Goal: Information Seeking & Learning: Learn about a topic

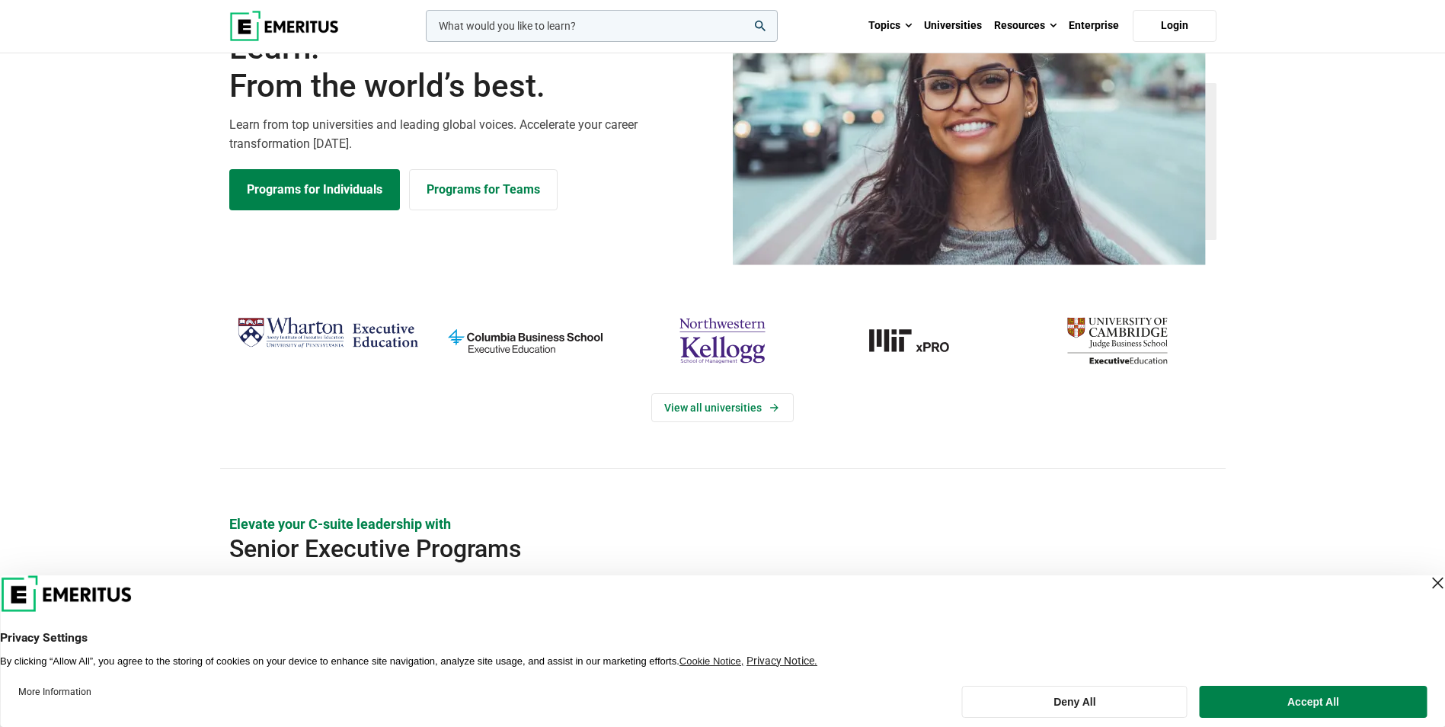
click at [1135, 353] on img "cambridge-judge-business-school" at bounding box center [1117, 340] width 182 height 59
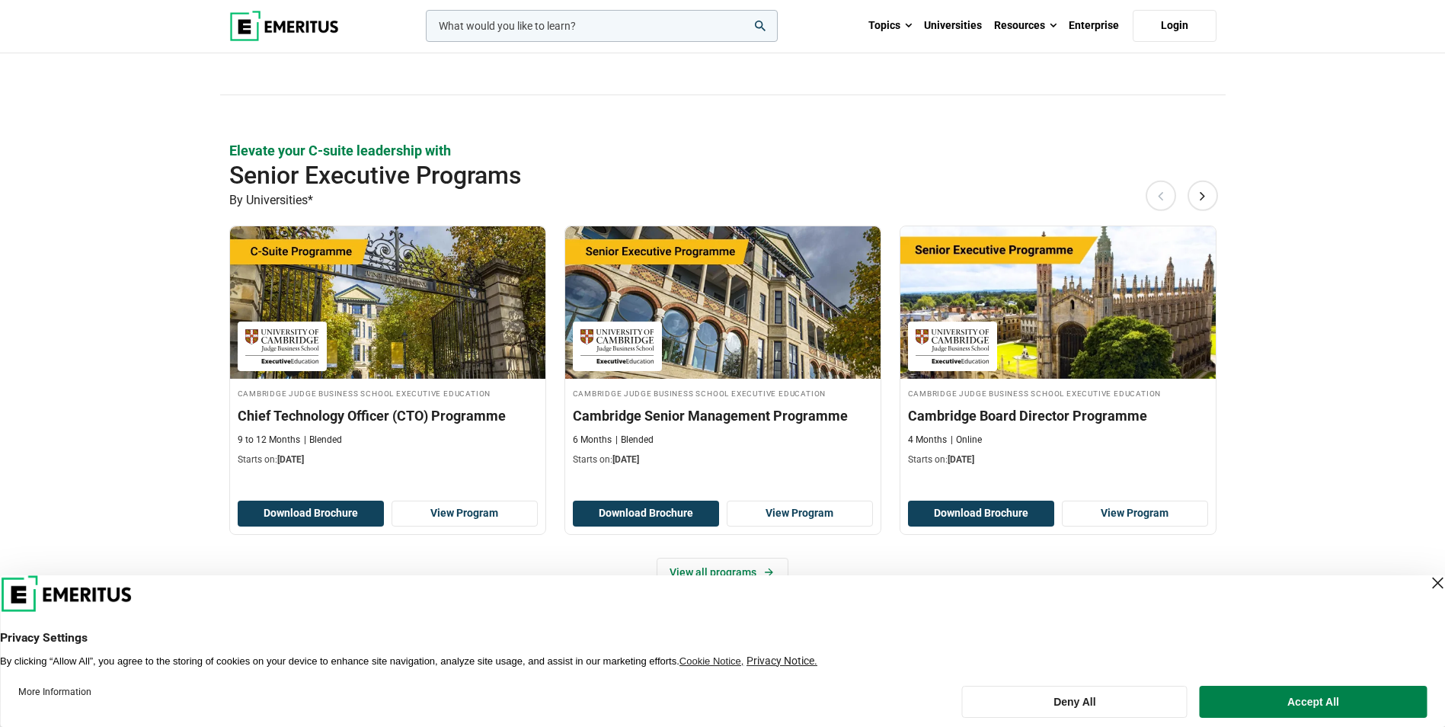
scroll to position [520, 0]
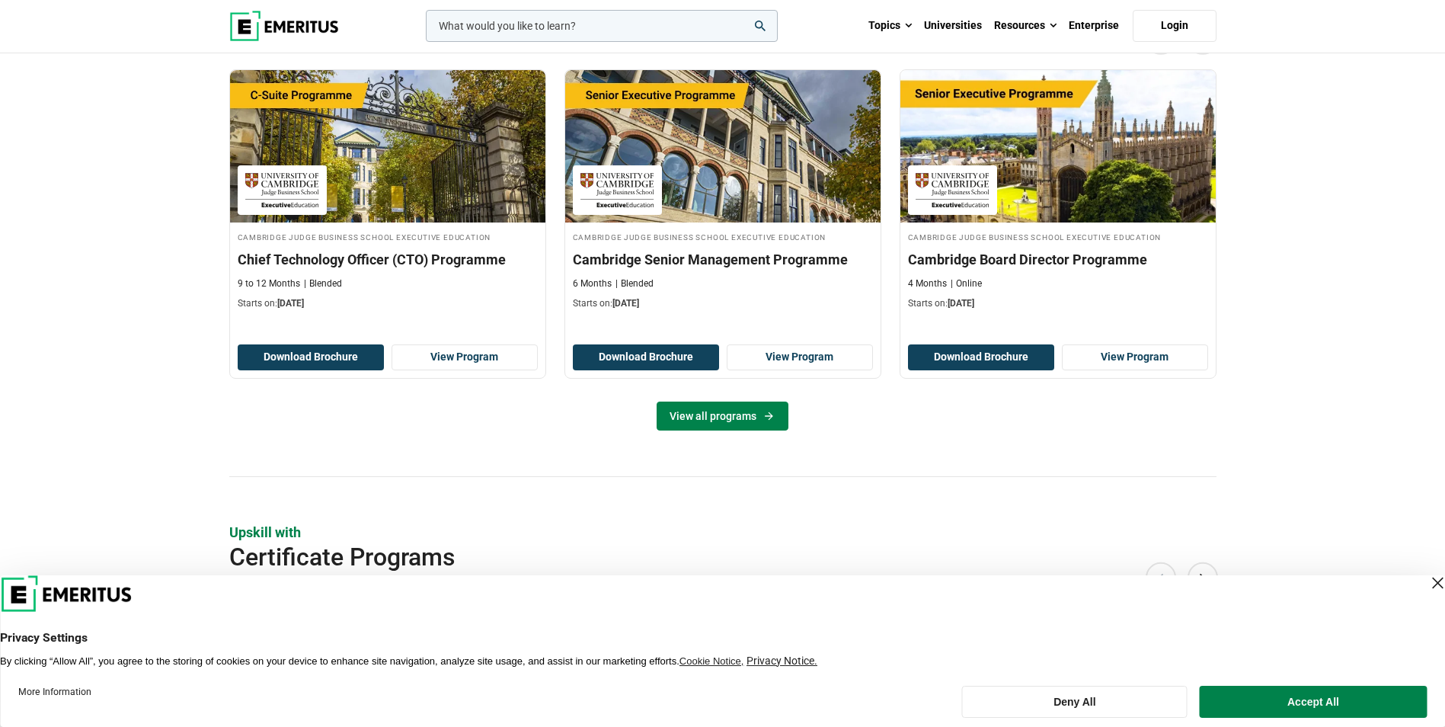
click at [714, 414] on link "View all programs" at bounding box center [723, 416] width 132 height 29
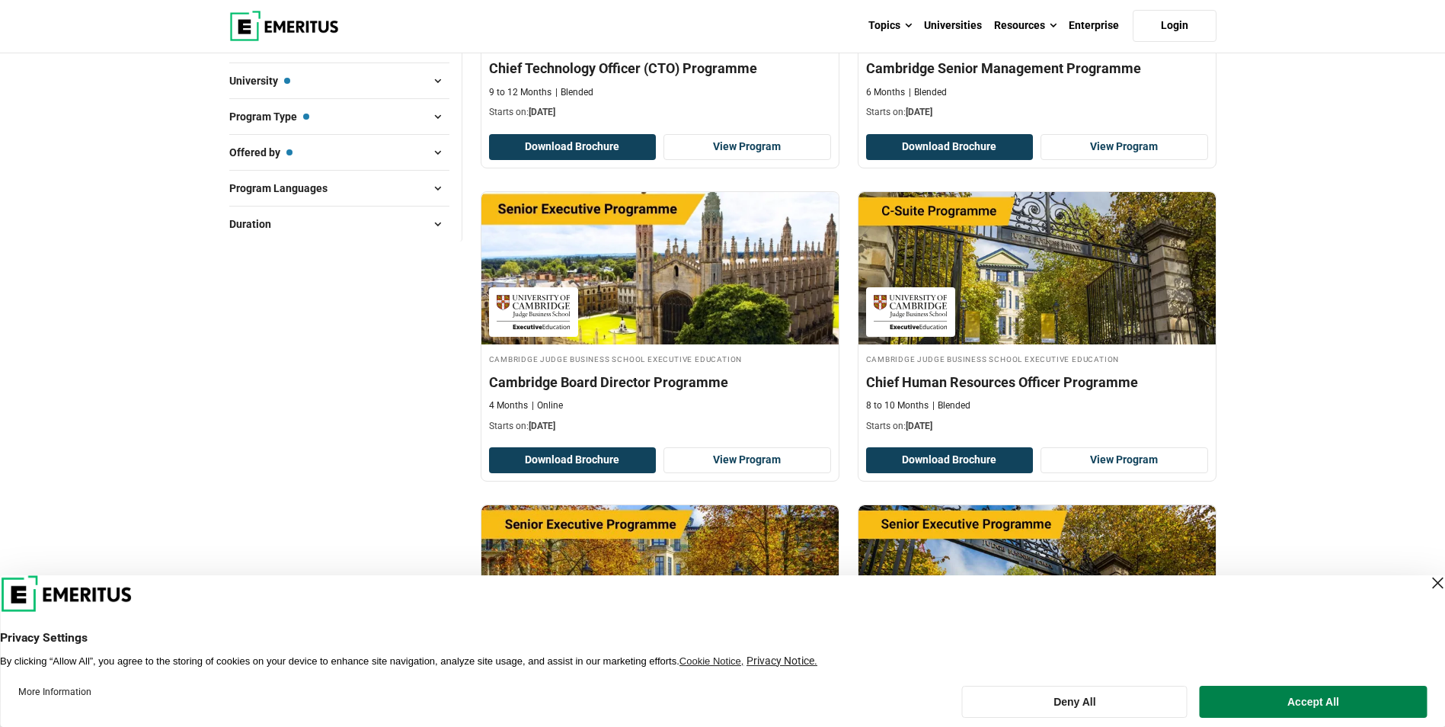
scroll to position [401, 0]
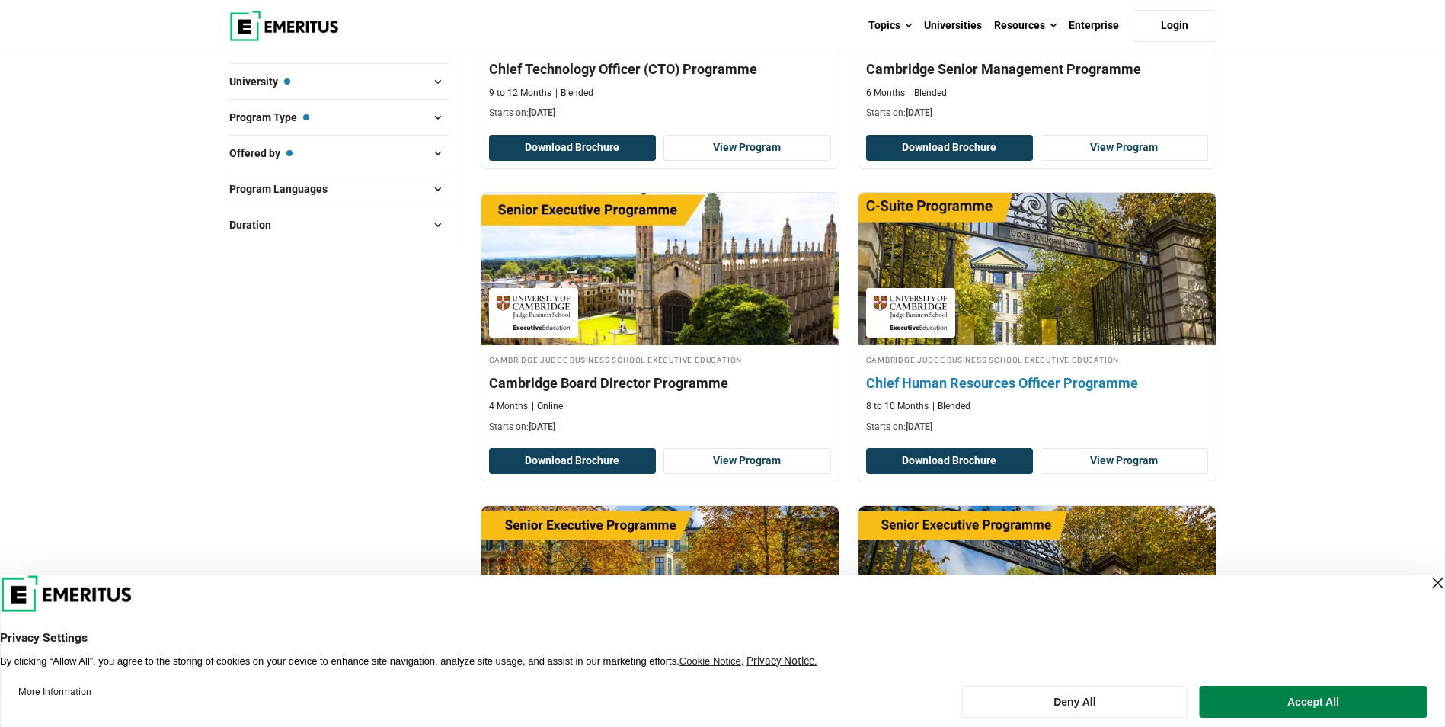
click at [1099, 258] on img at bounding box center [1036, 269] width 393 height 168
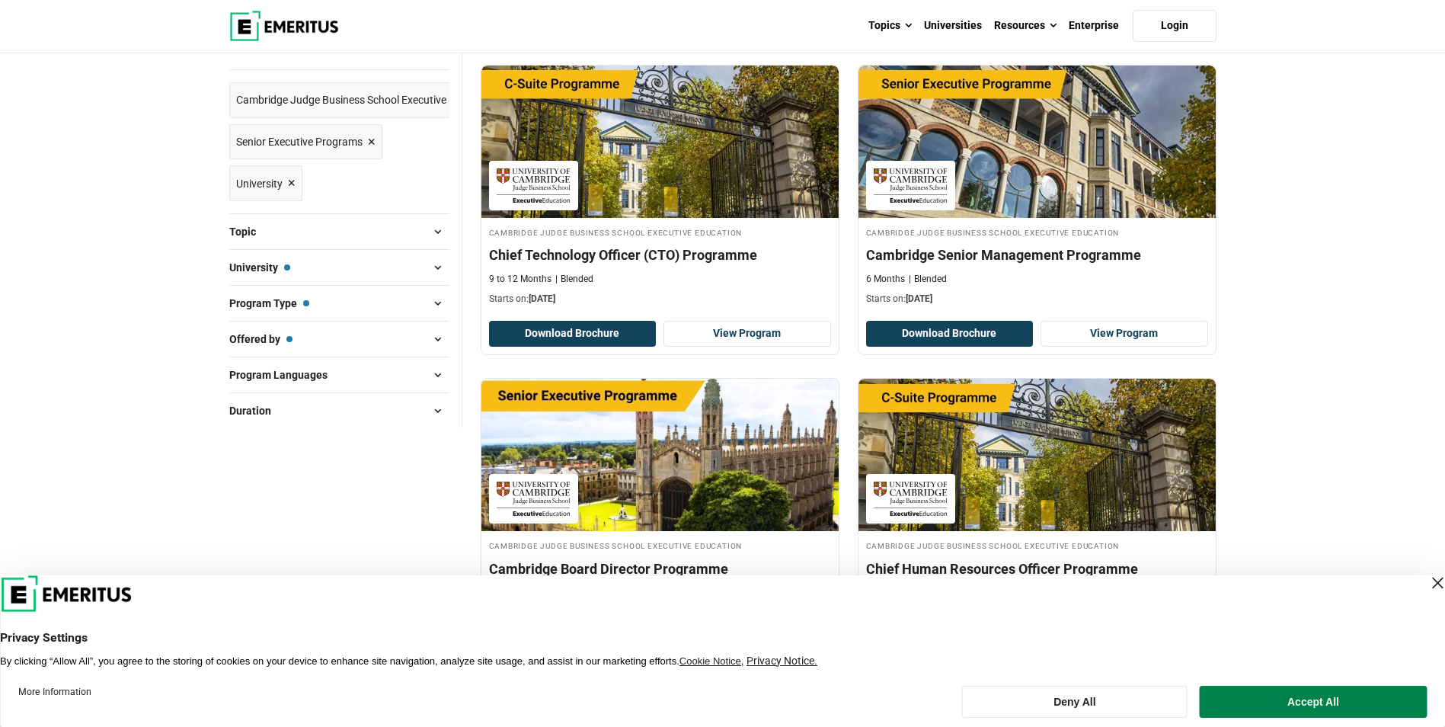
scroll to position [0, 0]
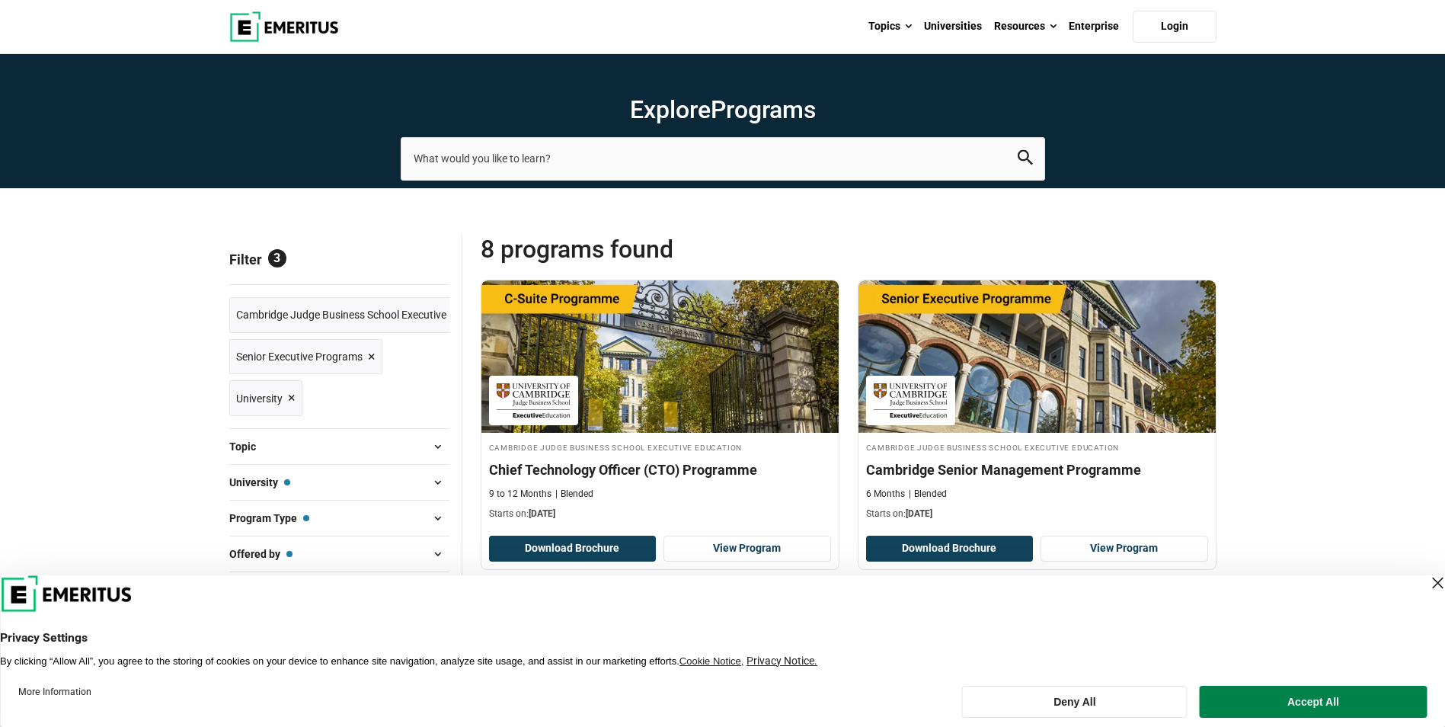
click at [371, 354] on span "×" at bounding box center [372, 357] width 8 height 22
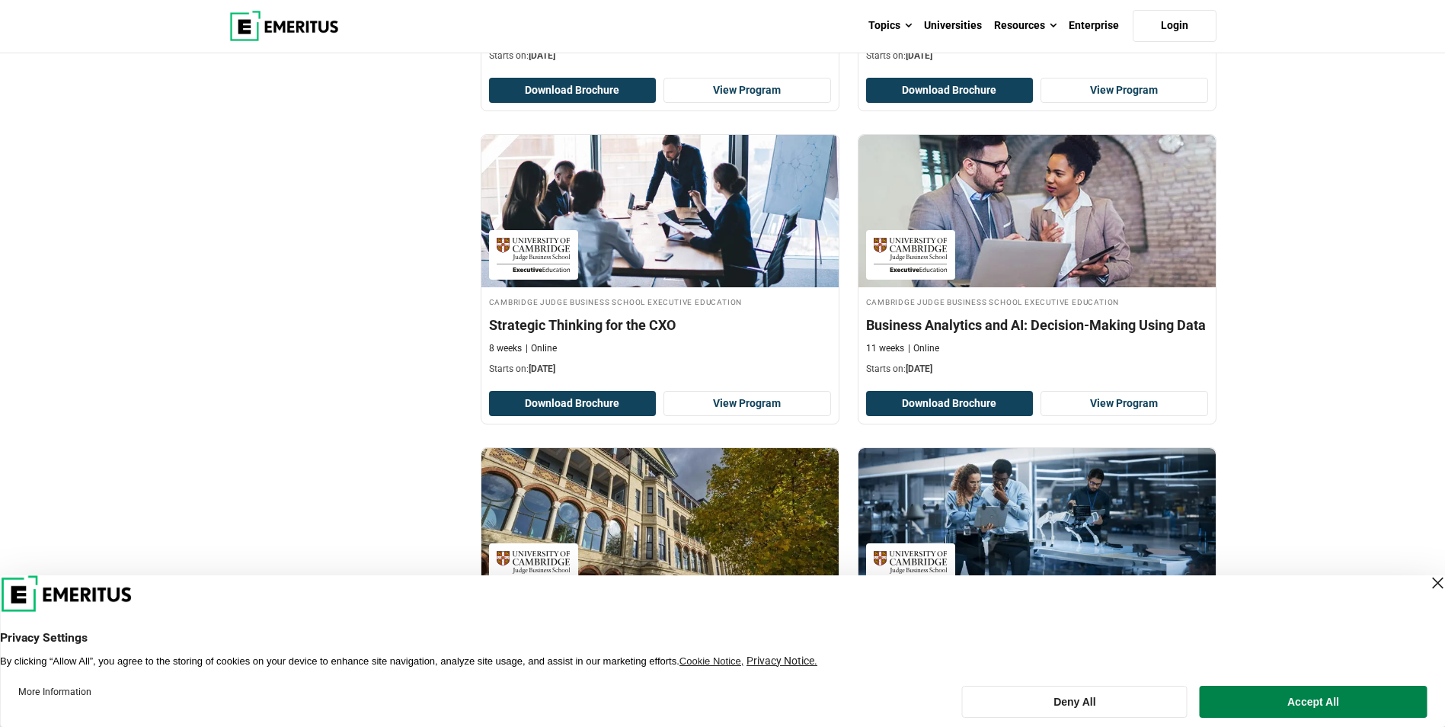
scroll to position [792, 0]
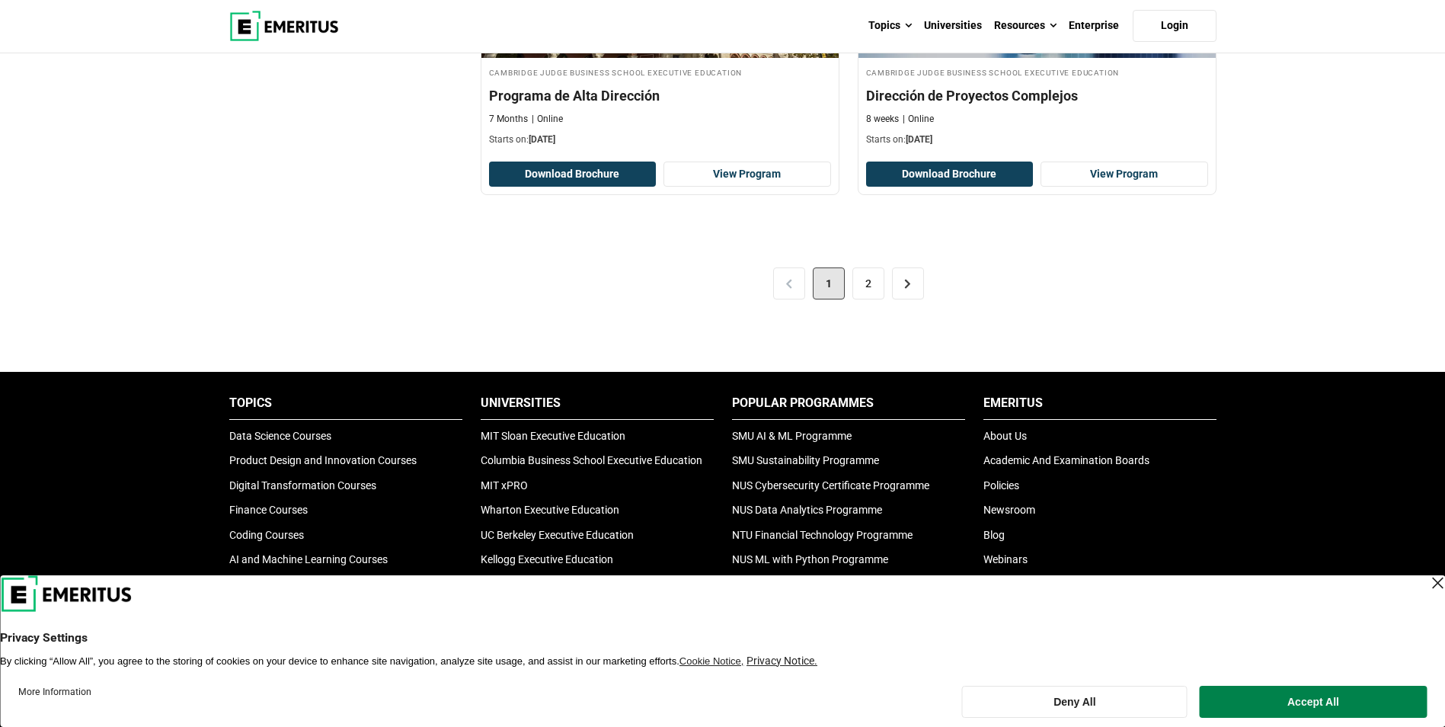
scroll to position [3289, 0]
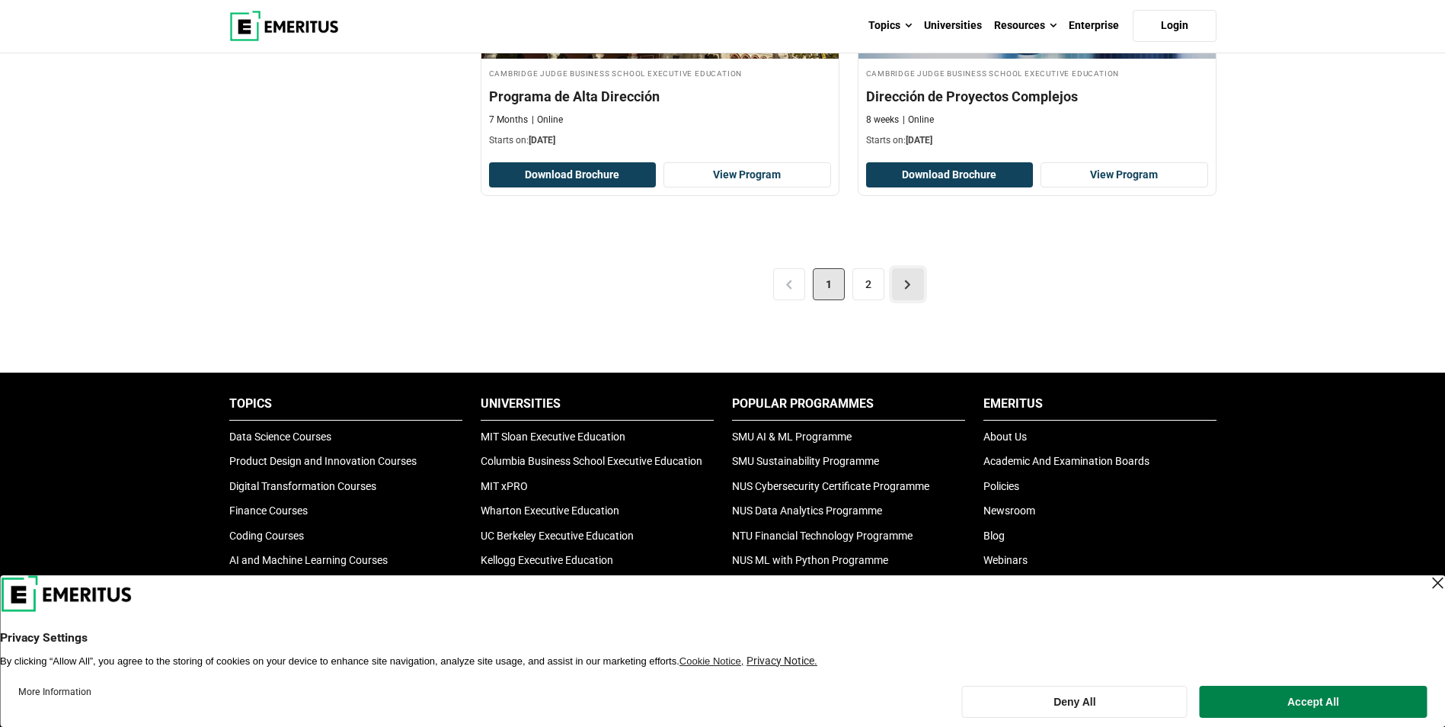
click at [892, 278] on link ">" at bounding box center [908, 284] width 32 height 32
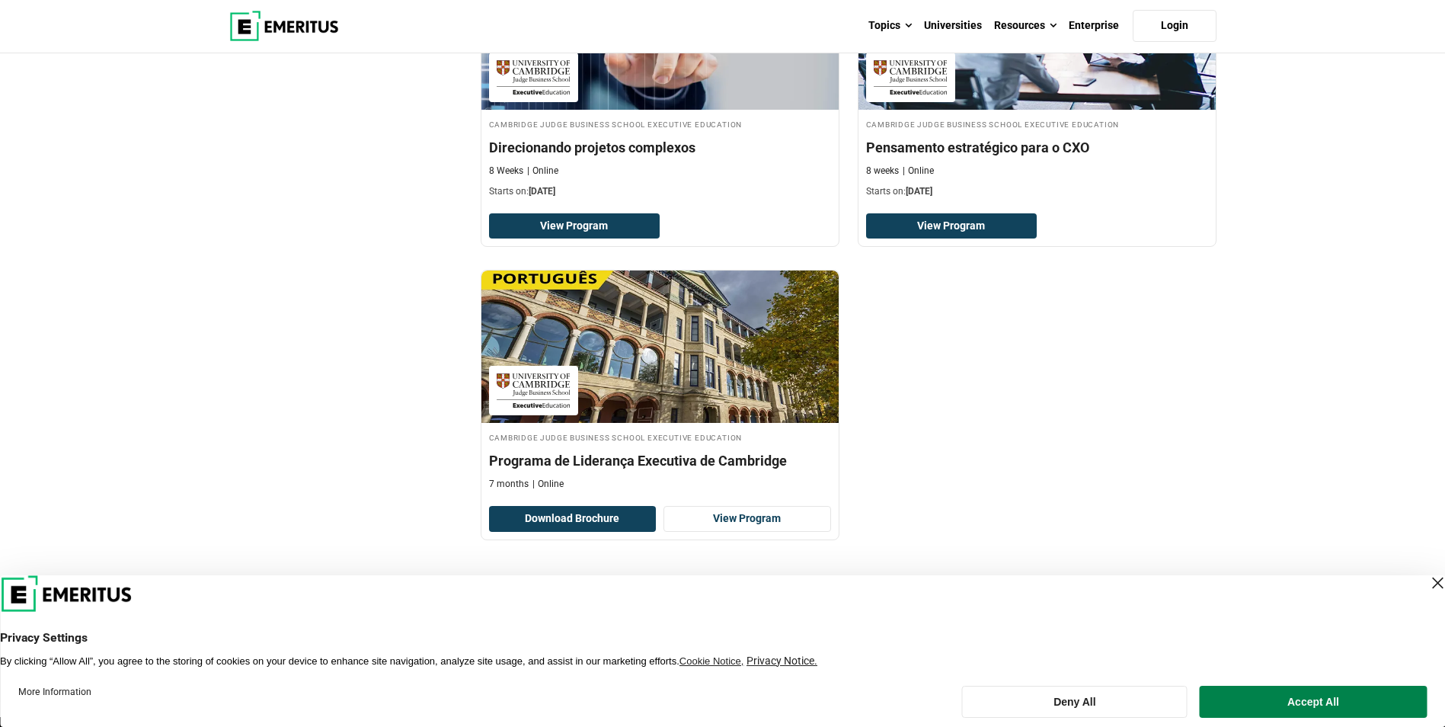
scroll to position [656, 0]
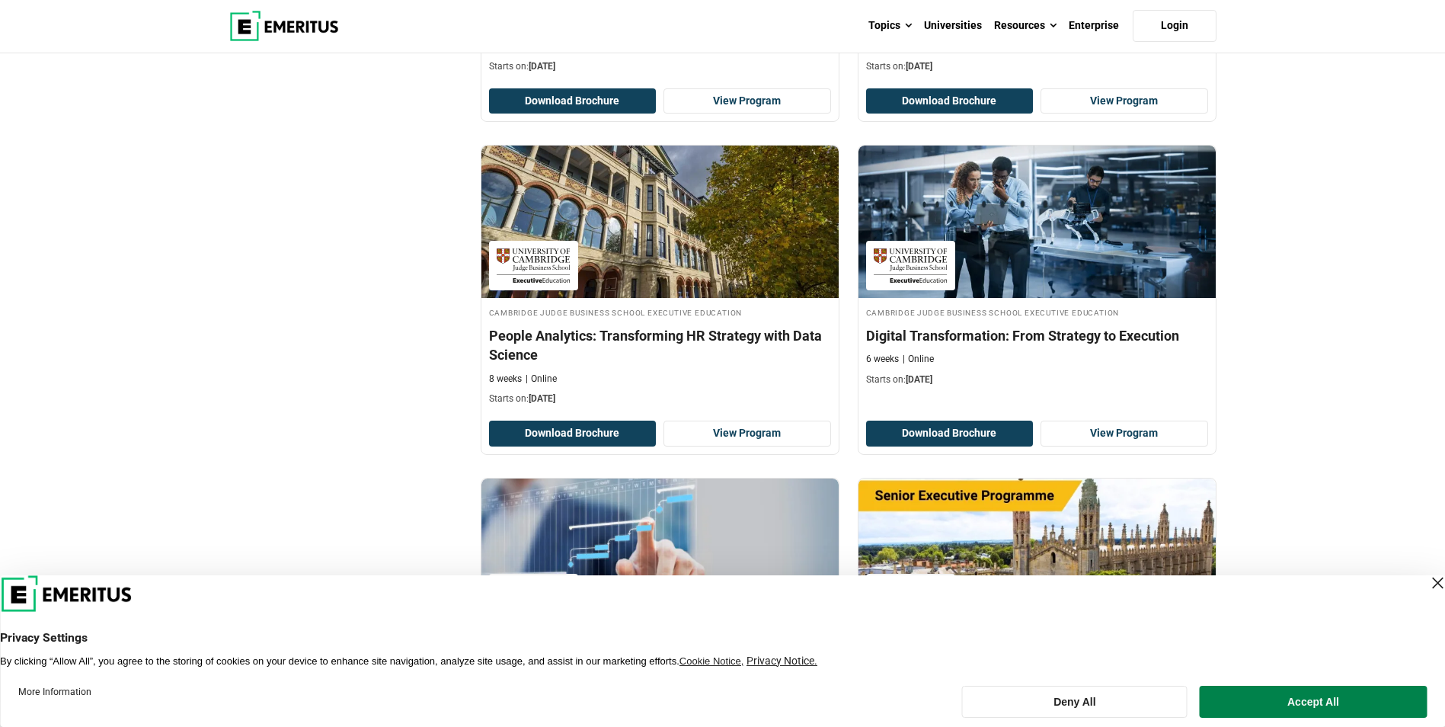
scroll to position [1086, 0]
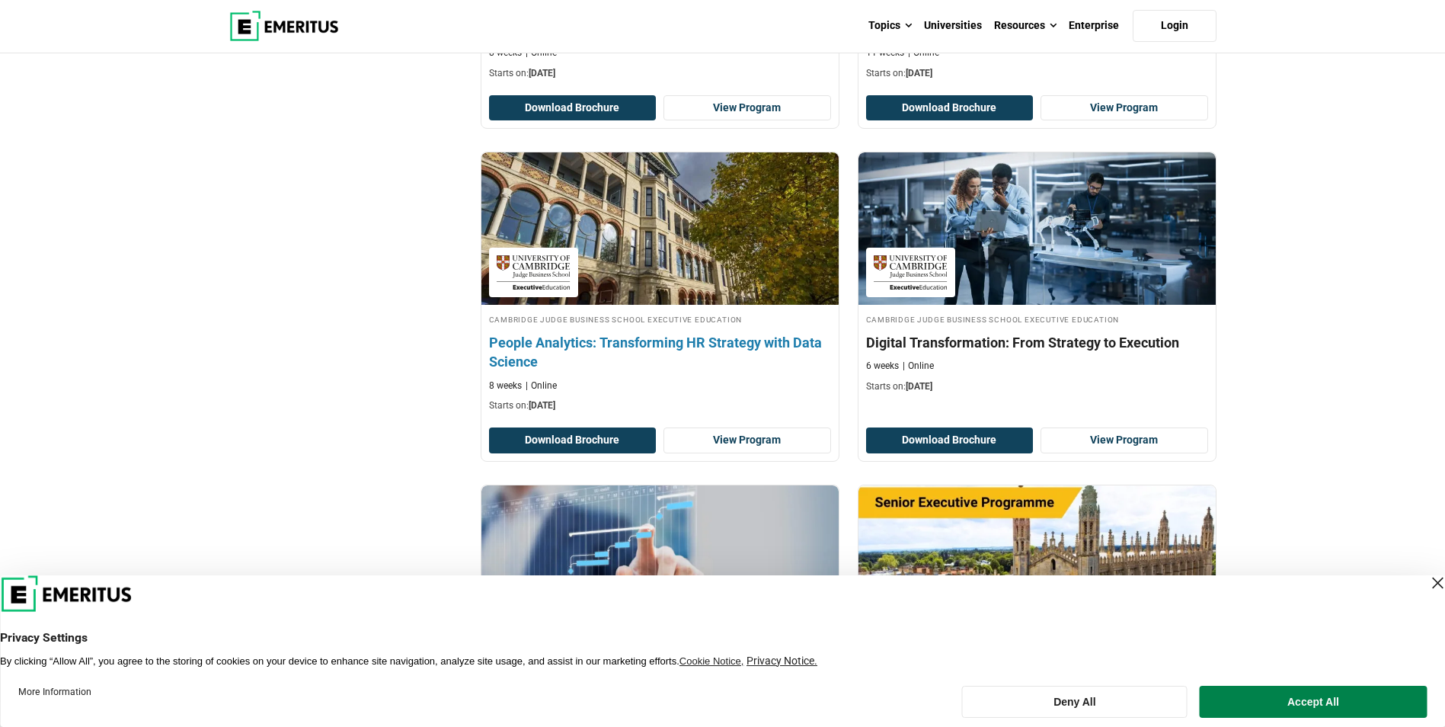
click at [686, 249] on img at bounding box center [659, 229] width 393 height 168
